Goal: Obtain resource: Obtain resource

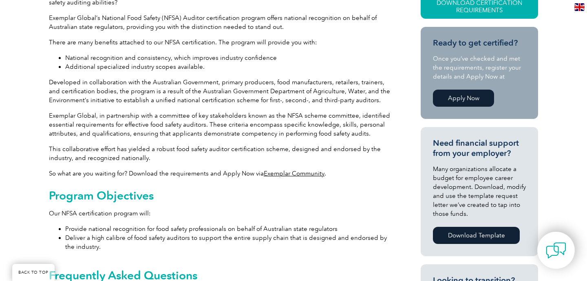
scroll to position [261, 0]
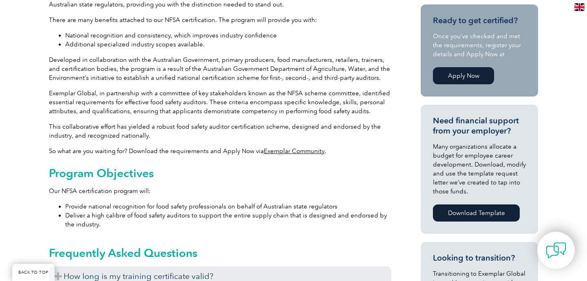
click at [382, 185] on div "Program Objectives Our NFSA certification program will: Provide national recogn…" at bounding box center [220, 198] width 342 height 62
click at [385, 199] on div "Program Objectives Our NFSA certification program will: Provide national recogn…" at bounding box center [220, 198] width 342 height 62
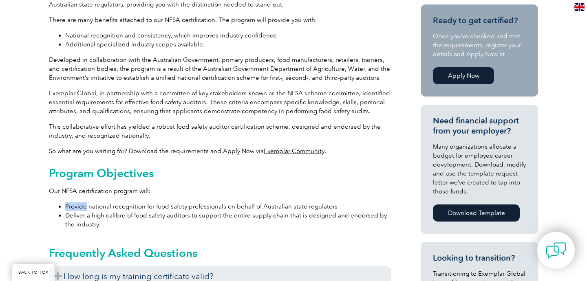
click at [385, 199] on div "Program Objectives Our NFSA certification program will: Provide national recogn…" at bounding box center [220, 198] width 342 height 62
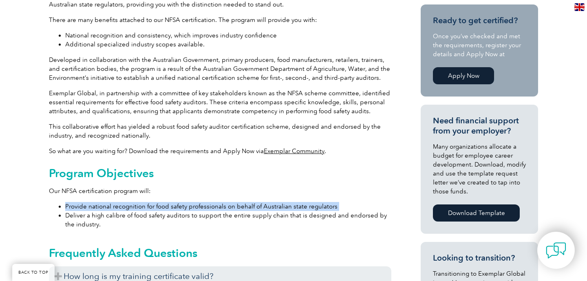
click at [385, 199] on div "Program Objectives Our NFSA certification program will: Provide national recogn…" at bounding box center [220, 198] width 342 height 62
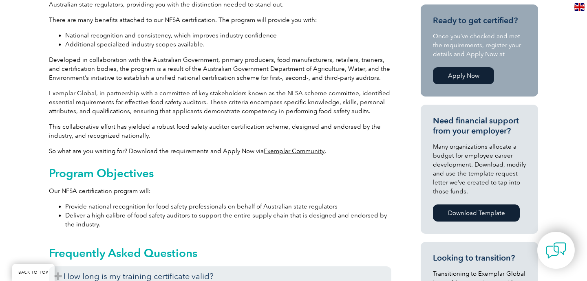
click at [385, 199] on div "Program Objectives Our NFSA certification program will: Provide national recogn…" at bounding box center [220, 198] width 342 height 62
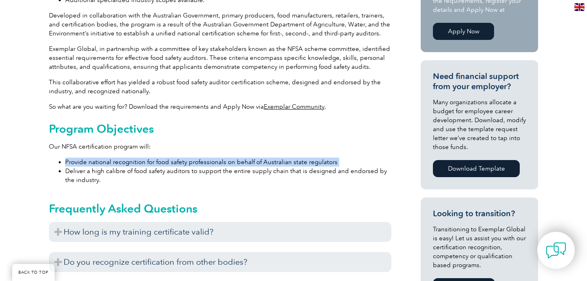
scroll to position [326, 0]
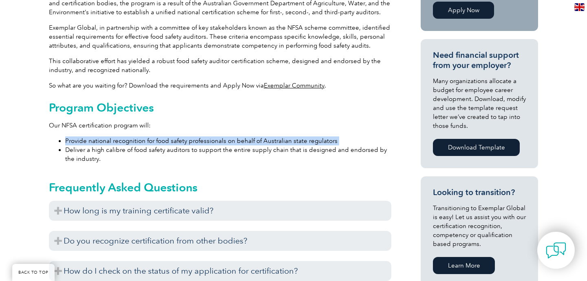
click at [345, 168] on div "General Overview Are you a food safety auditor in [GEOGRAPHIC_DATA]? Do you wan…" at bounding box center [220, 280] width 342 height 798
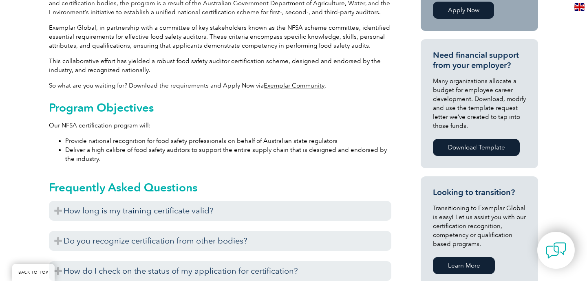
click at [345, 168] on div "General Overview Are you a food safety auditor in [GEOGRAPHIC_DATA]? Do you wan…" at bounding box center [220, 280] width 342 height 798
click at [348, 157] on li "Deliver a high calibre of food safety auditors to support the entire supply cha…" at bounding box center [228, 154] width 326 height 18
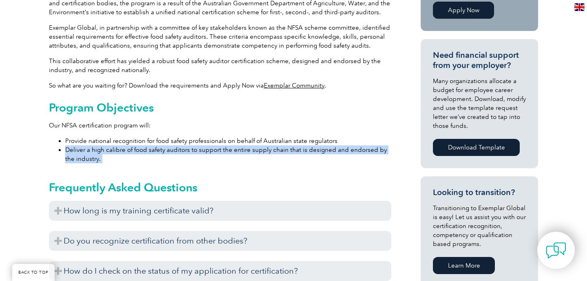
click at [348, 157] on li "Deliver a high calibre of food safety auditors to support the entire supply cha…" at bounding box center [228, 154] width 326 height 18
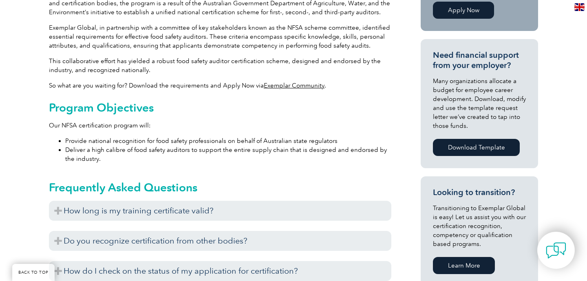
click at [348, 157] on li "Deliver a high calibre of food safety auditors to support the entire supply cha…" at bounding box center [228, 154] width 326 height 18
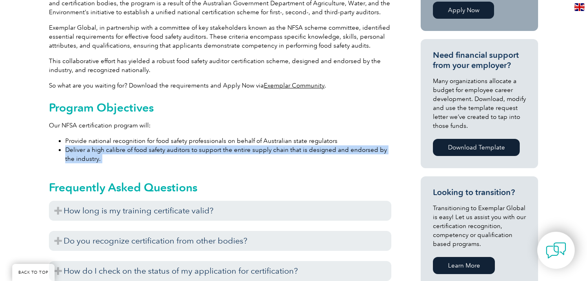
click at [348, 157] on li "Deliver a high calibre of food safety auditors to support the entire supply cha…" at bounding box center [228, 154] width 326 height 18
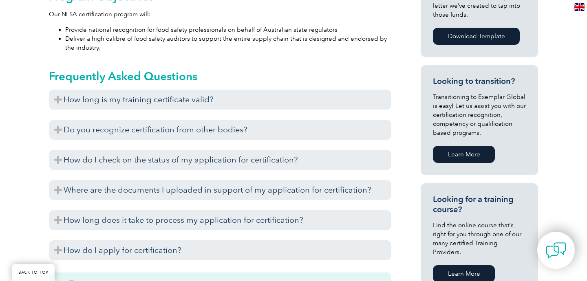
scroll to position [443, 0]
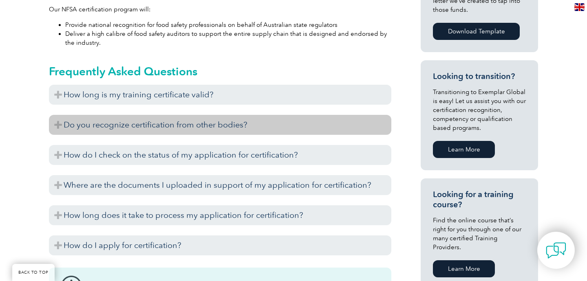
click at [318, 127] on h3 "Do you recognize certification from other bodies?" at bounding box center [220, 125] width 342 height 20
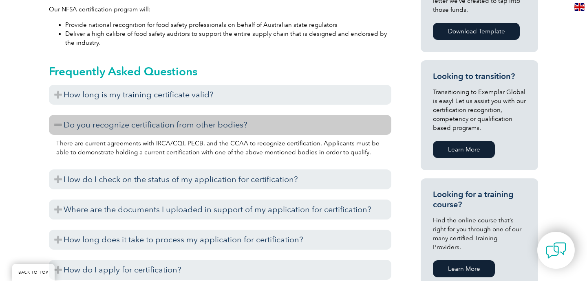
click at [318, 127] on h3 "Do you recognize certification from other bodies?" at bounding box center [220, 125] width 342 height 20
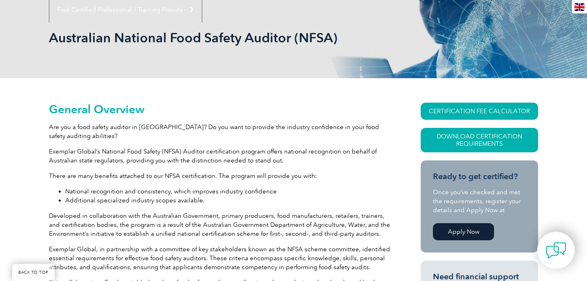
scroll to position [86, 0]
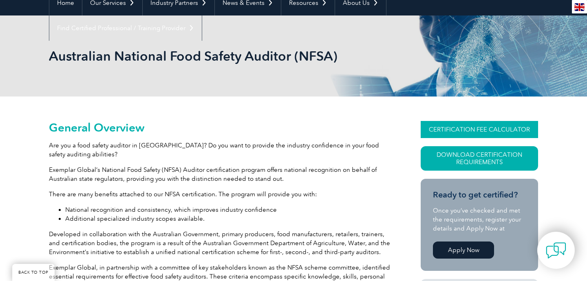
click at [442, 129] on link "CERTIFICATION FEE CALCULATOR" at bounding box center [479, 129] width 117 height 17
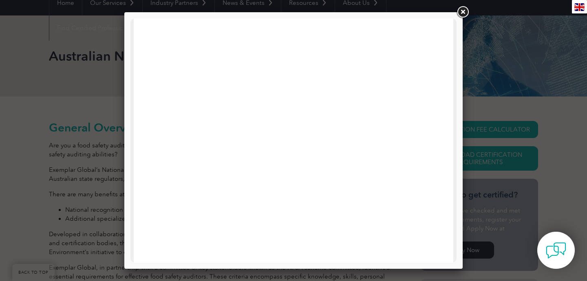
scroll to position [276, 0]
click at [461, 13] on link at bounding box center [462, 12] width 15 height 15
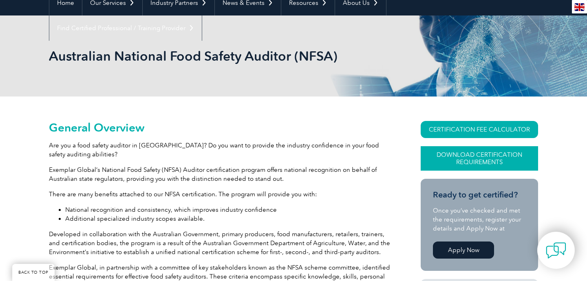
click at [489, 165] on link "Download Certification Requirements" at bounding box center [479, 158] width 117 height 24
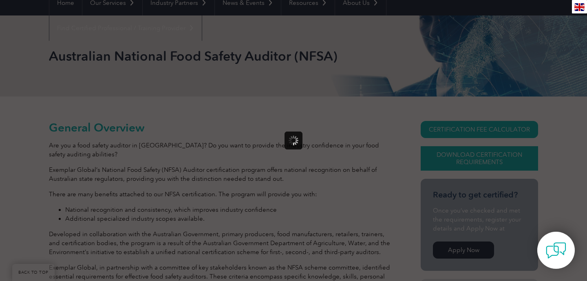
scroll to position [0, 0]
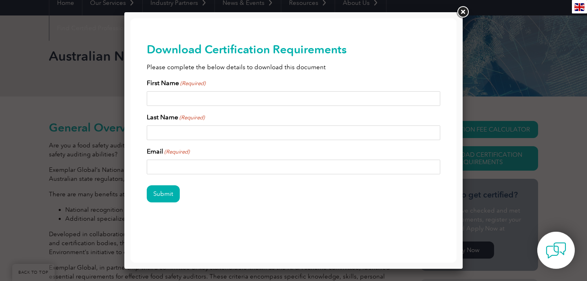
click at [287, 102] on input "First Name (Required)" at bounding box center [293, 98] width 293 height 15
type input "[PERSON_NAME]"
click at [233, 130] on input "Last Name (Required)" at bounding box center [293, 133] width 293 height 15
type input "Li"
click at [175, 161] on input "Email (Required)" at bounding box center [293, 167] width 293 height 15
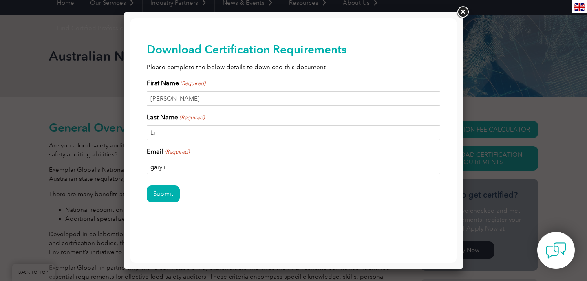
type input "[EMAIL_ADDRESS][DOMAIN_NAME]"
click at [172, 194] on input "Submit" at bounding box center [163, 193] width 33 height 17
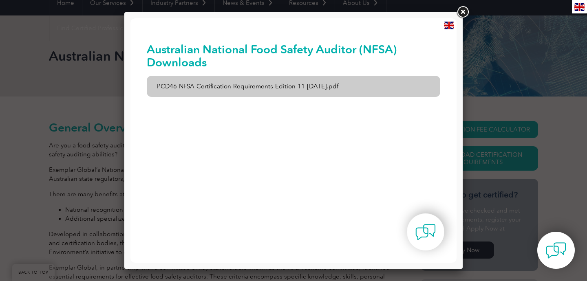
click at [350, 88] on link "PCD46-NFSA-Certification-Requirements-Edition-11-[DATE].pdf" at bounding box center [293, 86] width 293 height 21
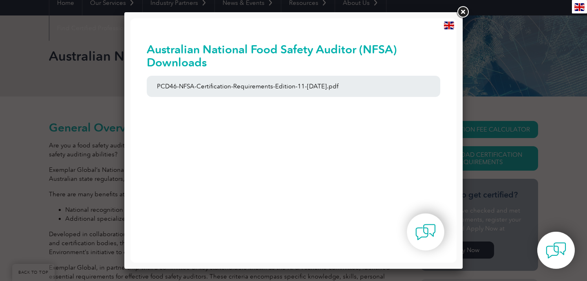
click at [463, 13] on link at bounding box center [462, 12] width 15 height 15
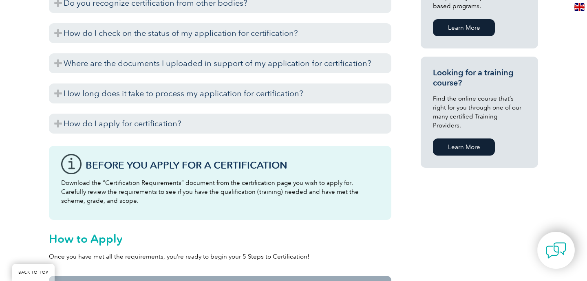
scroll to position [662, 0]
